Goal: Information Seeking & Learning: Learn about a topic

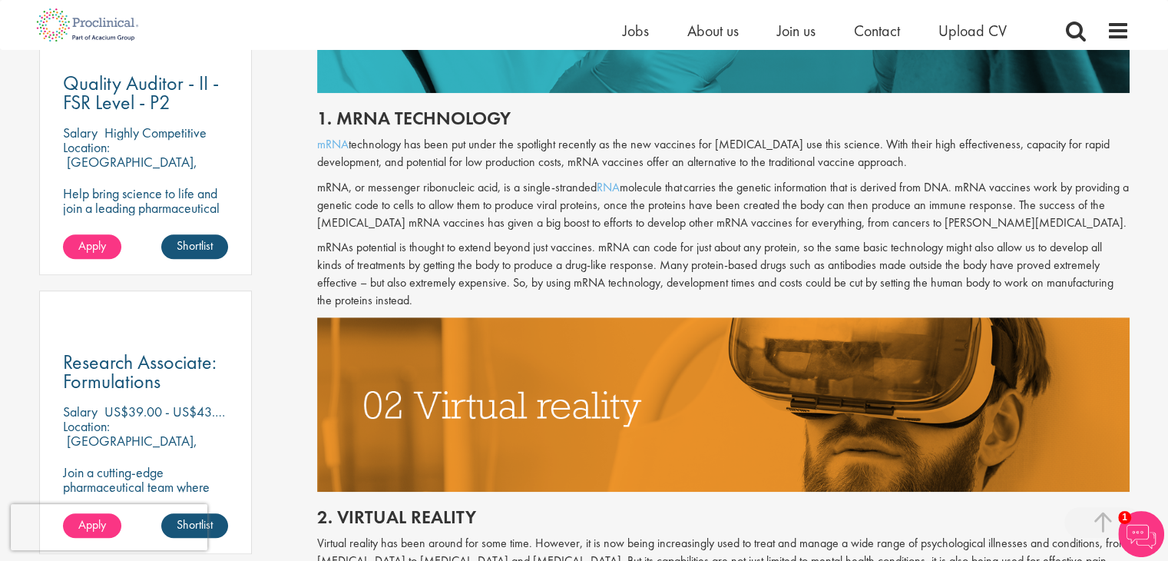
scroll to position [891, 0]
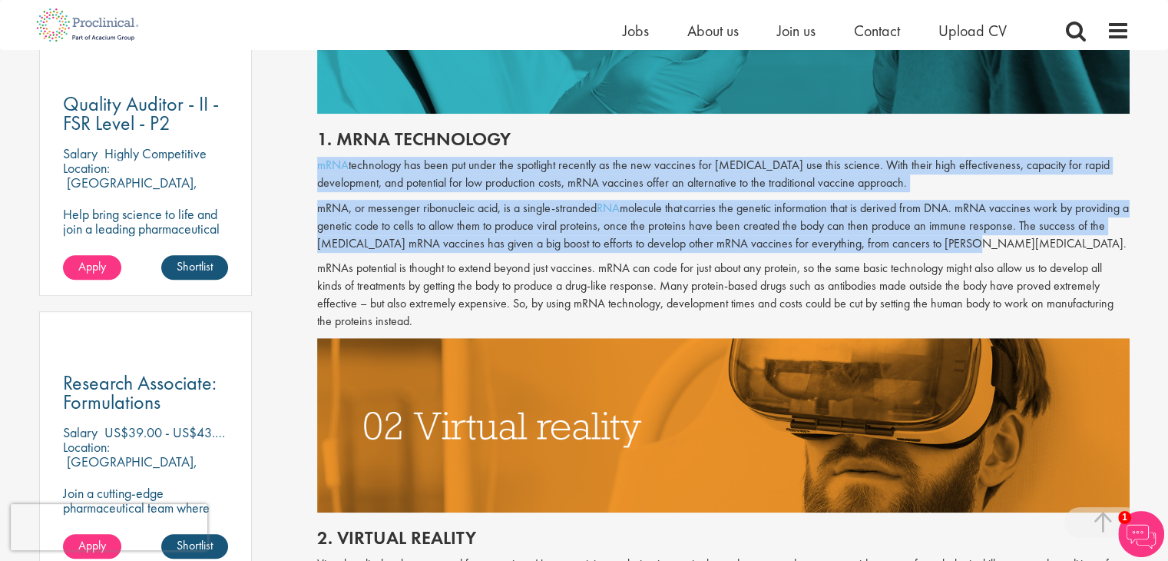
drag, startPoint x: 313, startPoint y: 163, endPoint x: 959, endPoint y: 240, distance: 650.7
copy div "mRNA technology has been put under the spotlight recently as the new vaccines f…"
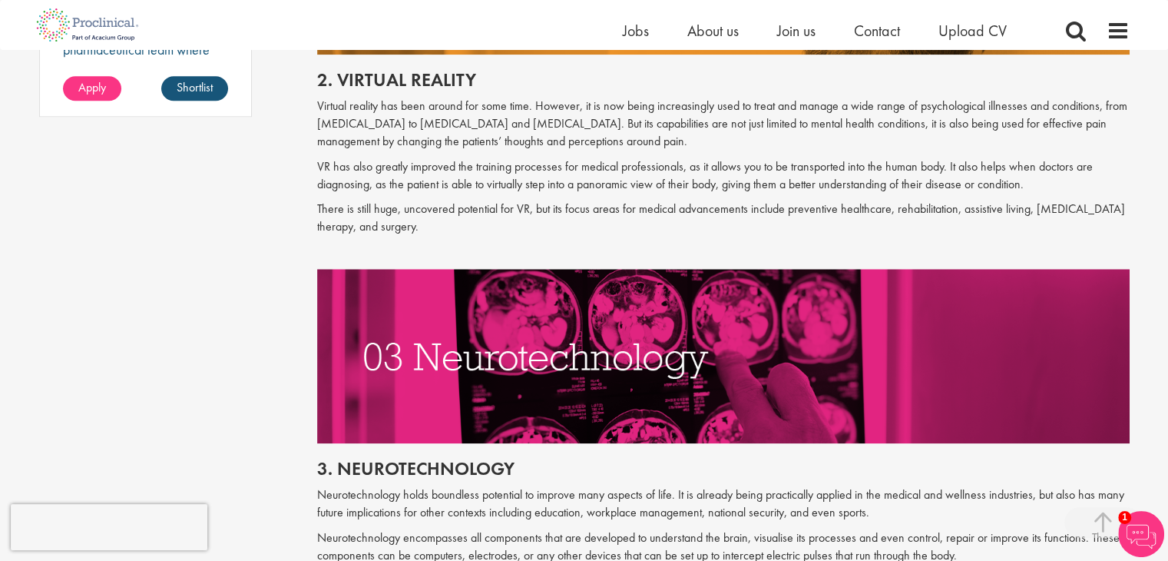
scroll to position [1352, 0]
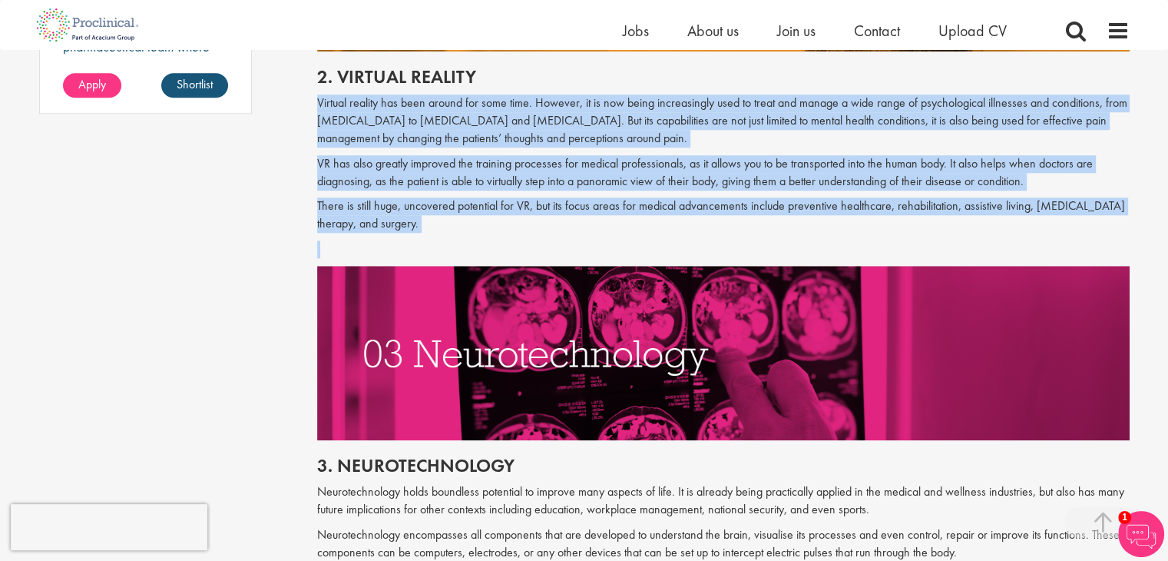
drag, startPoint x: 320, startPoint y: 102, endPoint x: 418, endPoint y: 235, distance: 165.3
click at [418, 235] on div "2. Virtual reality Virtual reality has been around for some time. However, it i…" at bounding box center [724, 158] width 836 height 214
copy div "Virtual reality has been around for some time. However, it is now being increas…"
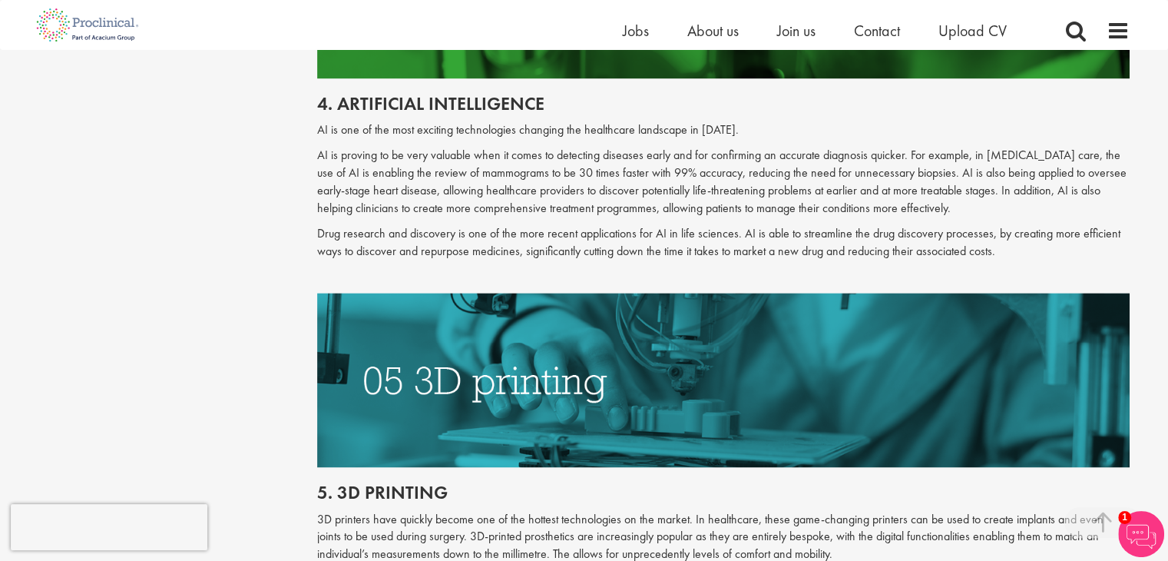
scroll to position [2120, 0]
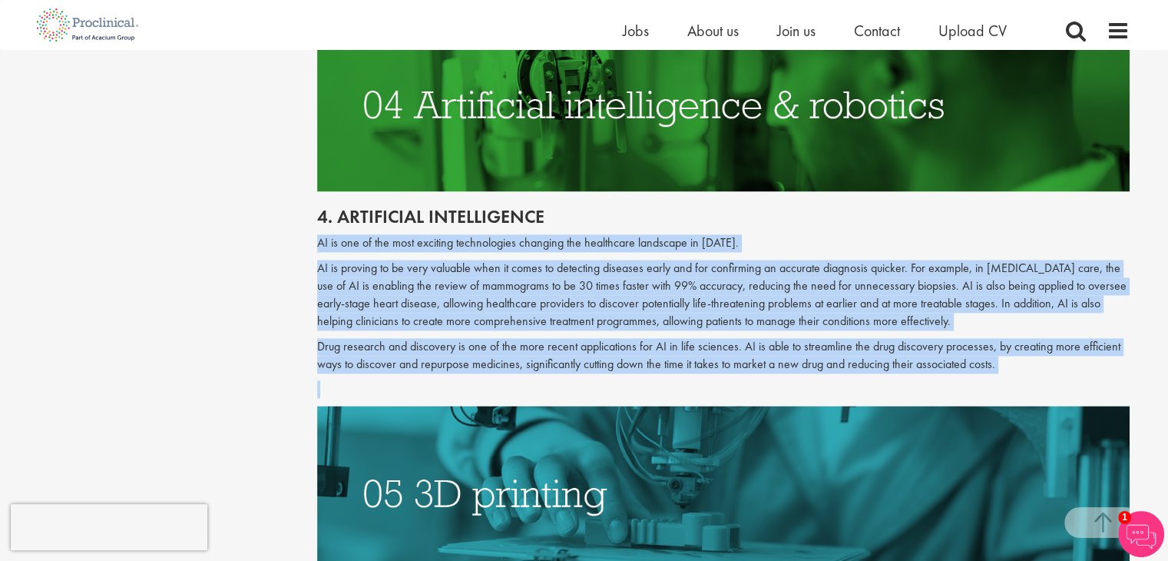
drag, startPoint x: 318, startPoint y: 227, endPoint x: 1003, endPoint y: 358, distance: 697.7
click at [1003, 358] on div "4. Artificial intelligence AI is one of the most exciting technologies changing…" at bounding box center [724, 298] width 836 height 214
copy div "AI is one of the most exciting technologies changing the healthcare landscape i…"
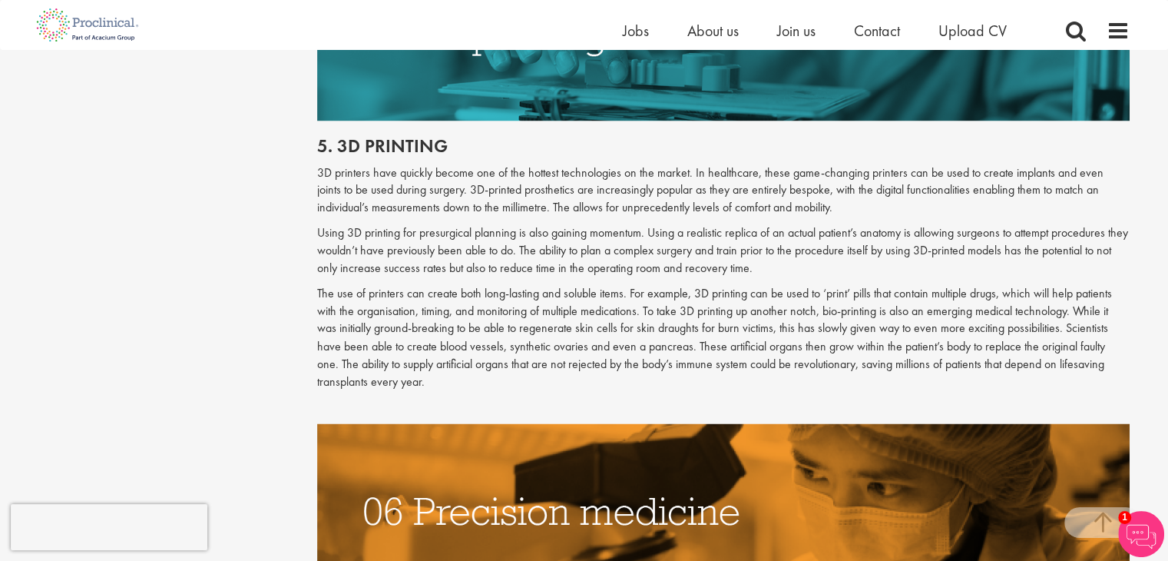
scroll to position [2581, 0]
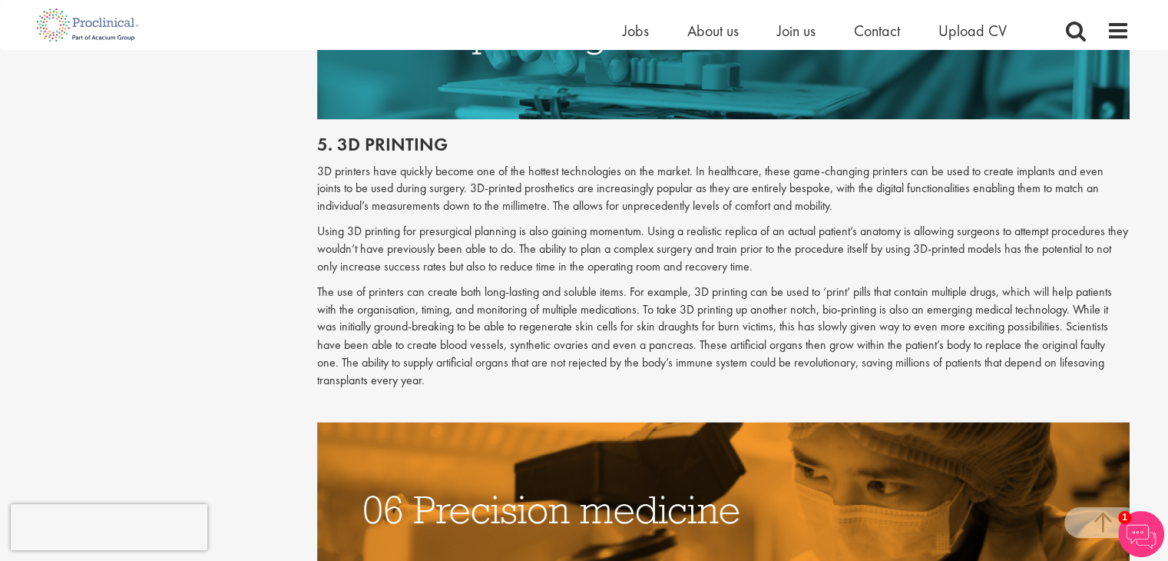
drag, startPoint x: 315, startPoint y: 154, endPoint x: 768, endPoint y: 253, distance: 463.8
click at [768, 253] on div "Top 10 new medical technologies 2022 our consultant managing the role Author: […" at bounding box center [724, 218] width 836 height 5255
copy div "3D printers have quickly become one of the hottest technologies on the market. …"
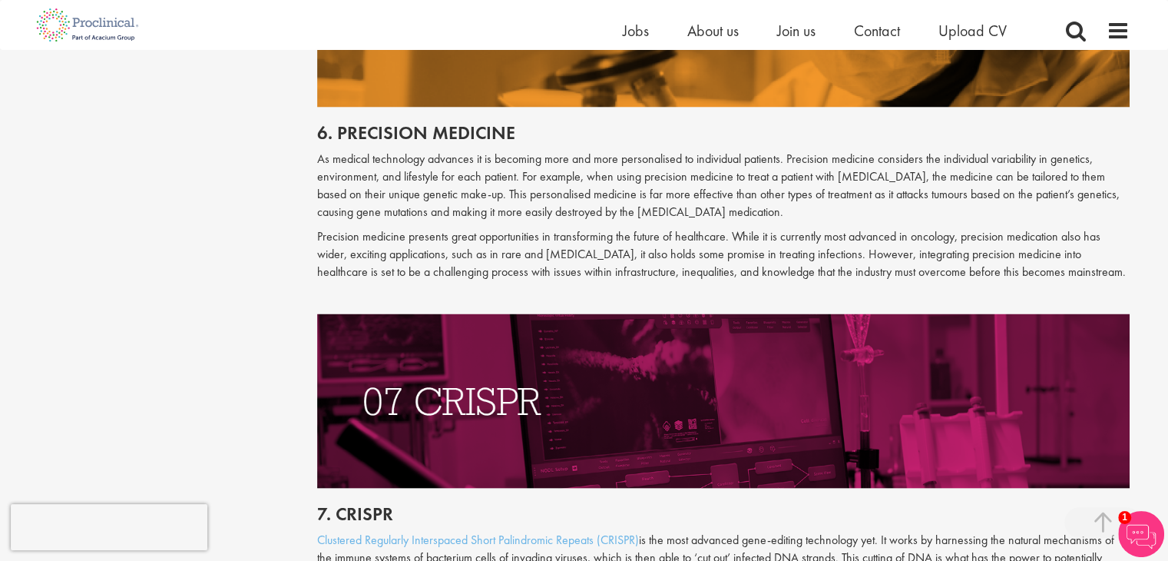
scroll to position [3073, 0]
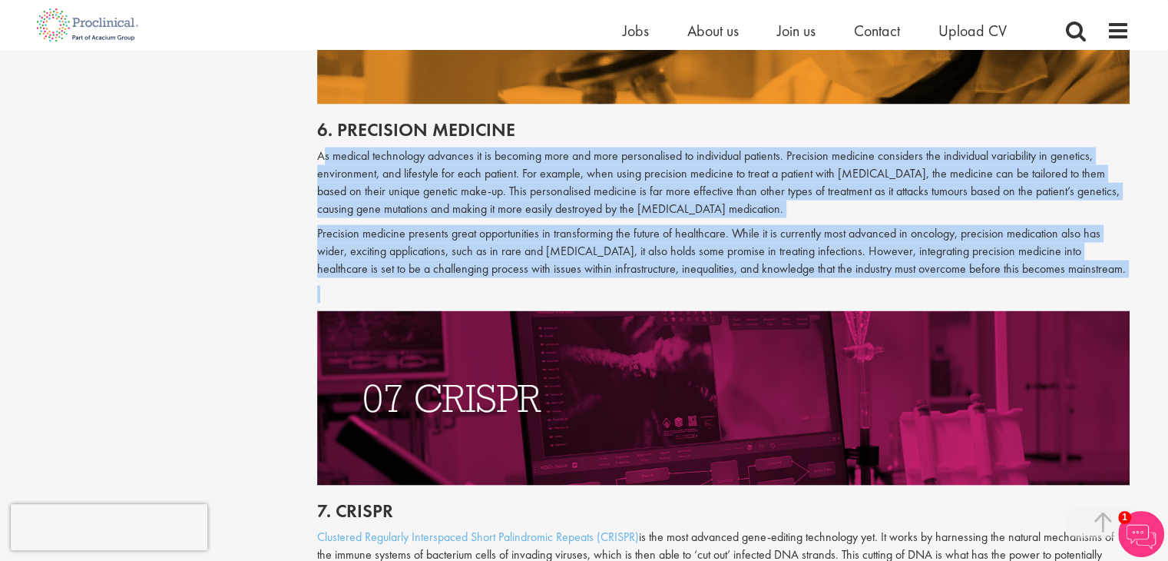
drag, startPoint x: 316, startPoint y: 138, endPoint x: 1115, endPoint y: 262, distance: 808.4
click at [1115, 262] on div "6. Precision medicine As medical technology advances it is becoming more and mo…" at bounding box center [723, 207] width 813 height 207
copy div "Lo ipsumdo sitametcon adipisci el se doeiusmo temp inc utla etdoloremagn al eni…"
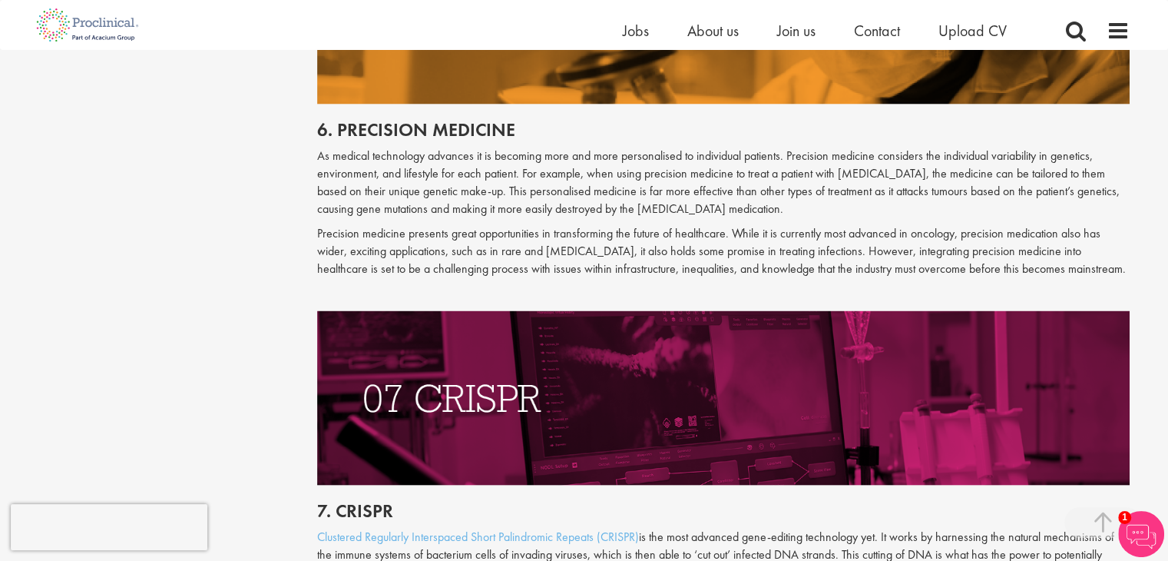
click at [305, 48] on div "Home Jobs About us Join us Contact Upload CV" at bounding box center [579, 25] width 1102 height 50
